Goal: Information Seeking & Learning: Learn about a topic

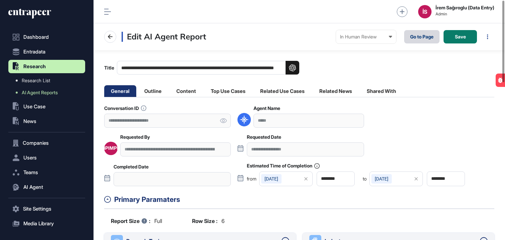
click at [416, 40] on link "Go to Page" at bounding box center [421, 36] width 35 height 13
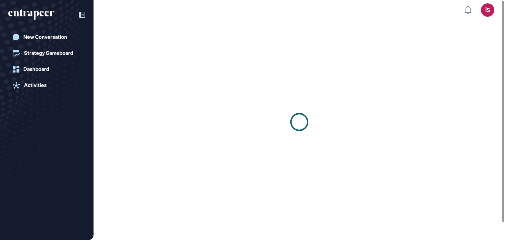
scroll to position [0, 0]
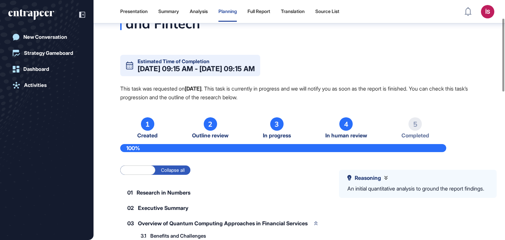
scroll to position [37, 0]
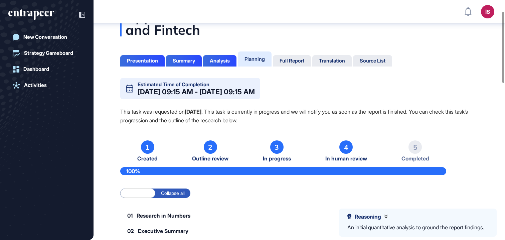
click at [250, 57] on div "Planning" at bounding box center [254, 59] width 20 height 6
click at [293, 60] on div "Full Report" at bounding box center [291, 61] width 25 height 6
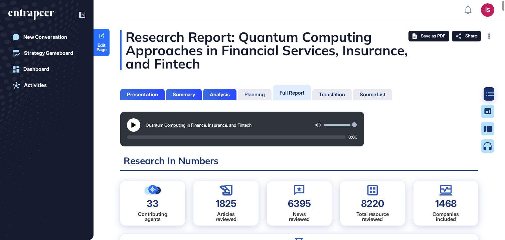
click at [490, 90] on div at bounding box center [489, 93] width 13 height 13
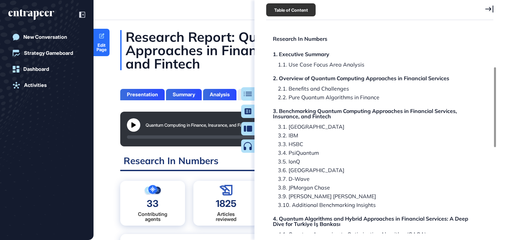
scroll to position [103, 0]
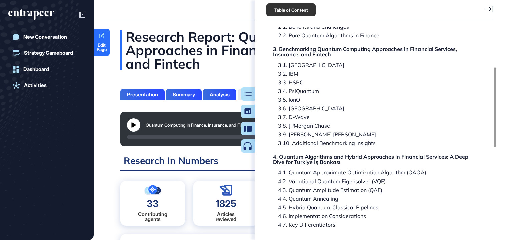
click at [490, 5] on div "Table of Content" at bounding box center [379, 10] width 227 height 20
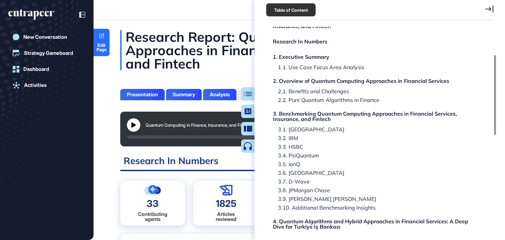
scroll to position [0, 0]
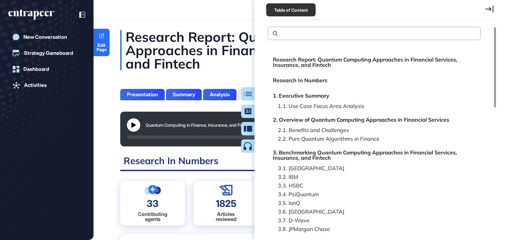
click at [495, 8] on div "Table of Content Research Report: Quantum Computing Approaches in Financial Ser…" at bounding box center [379, 120] width 250 height 240
click at [488, 6] on icon at bounding box center [489, 8] width 8 height 7
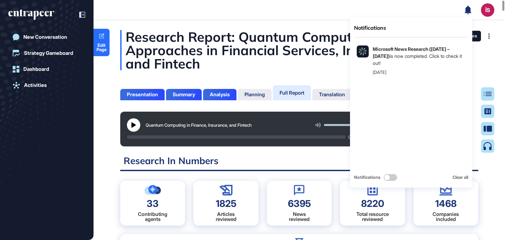
click at [279, 38] on div "Research Report: Quantum Computing Approaches in Financial Services, Insurance,…" at bounding box center [299, 50] width 358 height 40
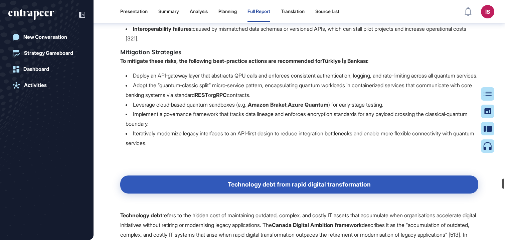
scroll to position [59164, 0]
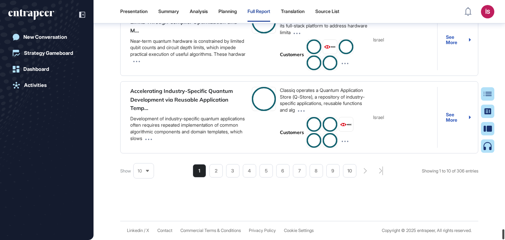
drag, startPoint x: 503, startPoint y: 132, endPoint x: 499, endPoint y: 238, distance: 106.5
click at [499, 238] on div "Presentation Summary Analysis Planning Full Report Translation Source List İS A…" at bounding box center [252, 120] width 505 height 240
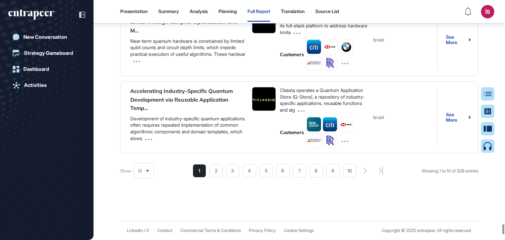
scroll to position [57893, 0]
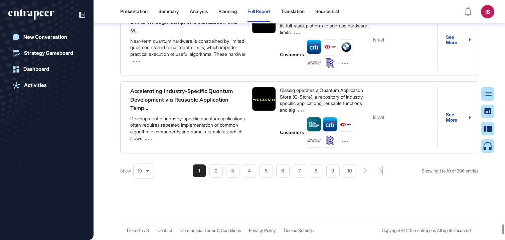
click at [491, 95] on icon at bounding box center [490, 93] width 8 height 5
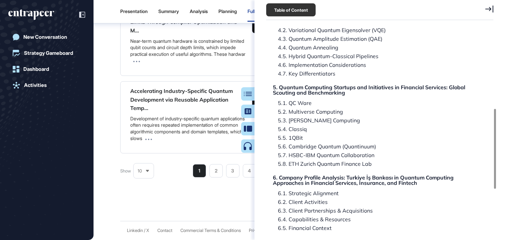
scroll to position [324, 0]
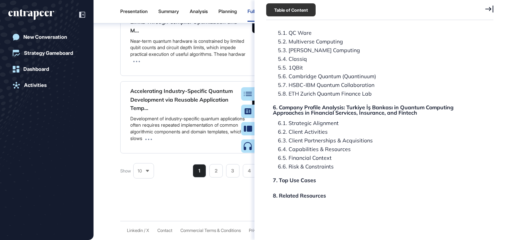
click at [490, 9] on icon at bounding box center [489, 8] width 8 height 7
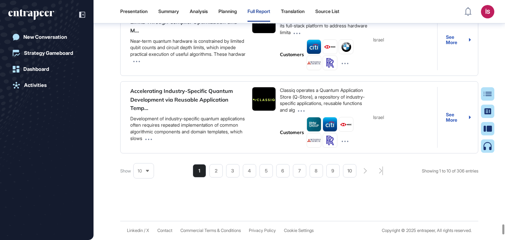
drag, startPoint x: 503, startPoint y: 225, endPoint x: 500, endPoint y: 116, distance: 109.2
click at [502, 222] on div at bounding box center [503, 227] width 2 height 10
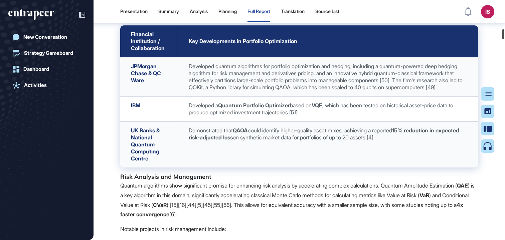
scroll to position [0, 0]
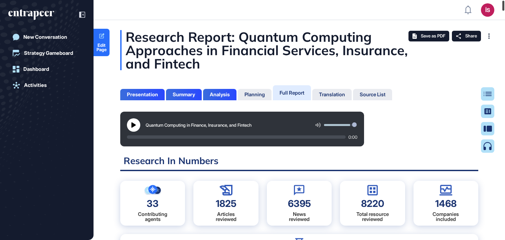
drag, startPoint x: 502, startPoint y: 118, endPoint x: 504, endPoint y: -22, distance: 139.5
click at [504, 0] on html "İS Admin Dashboard Dashboard Profile My Content Request More Data New Conversat…" at bounding box center [252, 120] width 505 height 240
click at [135, 125] on icon at bounding box center [133, 124] width 5 height 5
click at [134, 124] on icon at bounding box center [133, 124] width 5 height 5
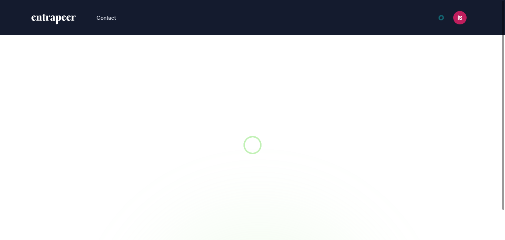
scroll to position [0, 0]
